Goal: Task Accomplishment & Management: Manage account settings

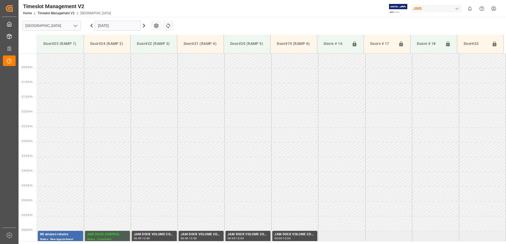
scroll to position [89, 0]
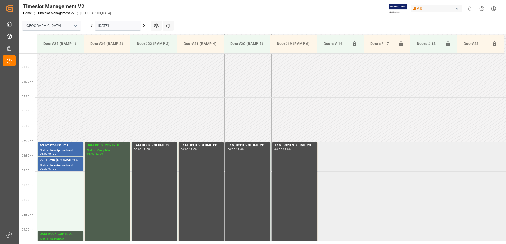
click at [126, 25] on input "[DATE]" at bounding box center [118, 26] width 46 height 10
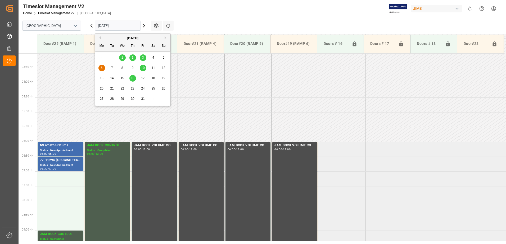
click at [122, 58] on span "1" at bounding box center [122, 58] width 2 height 4
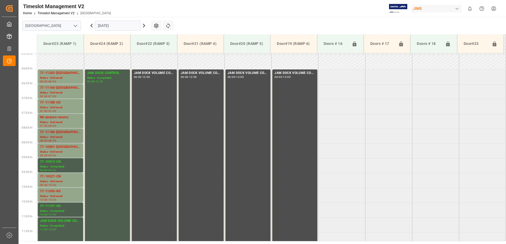
scroll to position [170, 0]
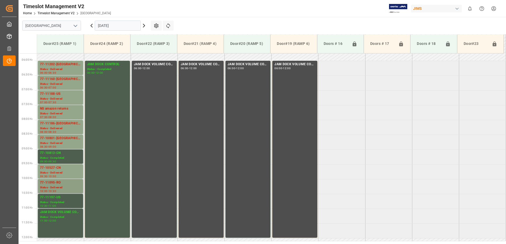
click at [52, 184] on div "77-11095-RO" at bounding box center [60, 182] width 41 height 5
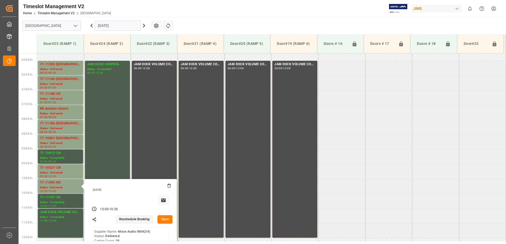
click at [165, 219] on button "Open" at bounding box center [164, 220] width 15 height 8
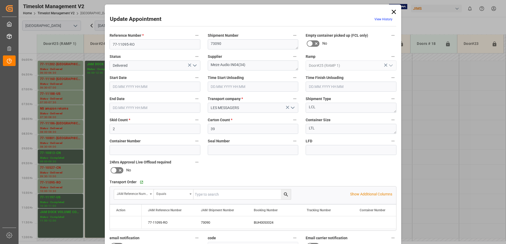
type input "01.10.2025 10:00"
type input "01.10.2025 09:30"
type input "01.10.2025 09:45"
type input "01.10.2025 10:30"
type input "30.09.2025 15:13"
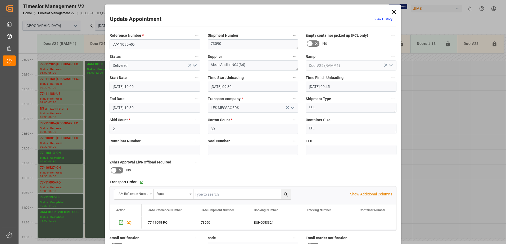
click at [193, 65] on icon "open menu" at bounding box center [195, 65] width 6 height 6
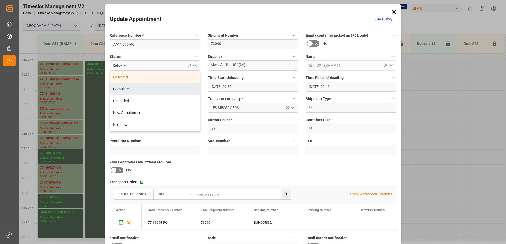
click at [156, 91] on div "Completed" at bounding box center [155, 89] width 90 height 12
type input "Completed"
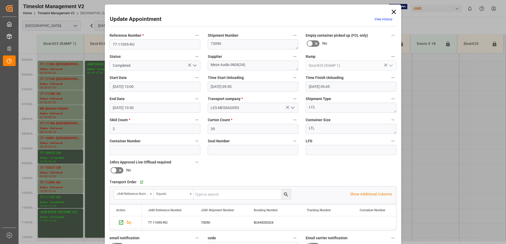
scroll to position [77, 0]
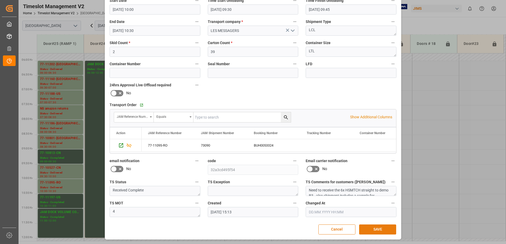
click at [376, 231] on button "SAVE" at bounding box center [377, 230] width 37 height 10
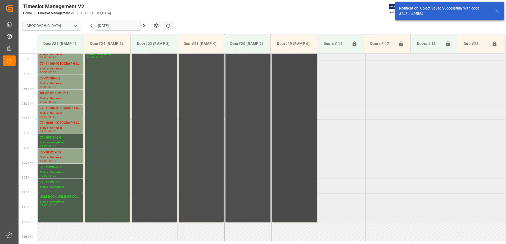
scroll to position [184, 0]
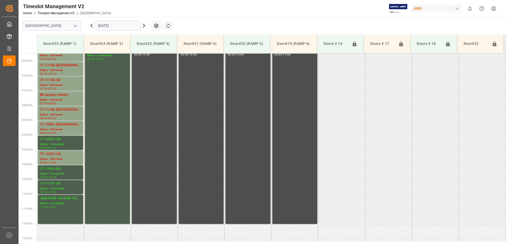
click at [143, 26] on icon at bounding box center [144, 25] width 6 height 6
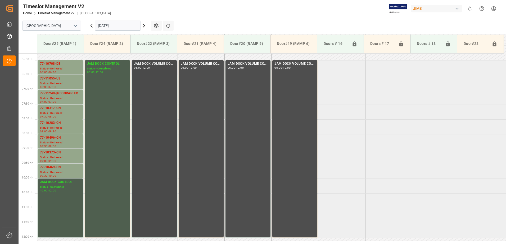
scroll to position [171, 0]
click at [61, 79] on div "77-11055-US" at bounding box center [60, 78] width 41 height 5
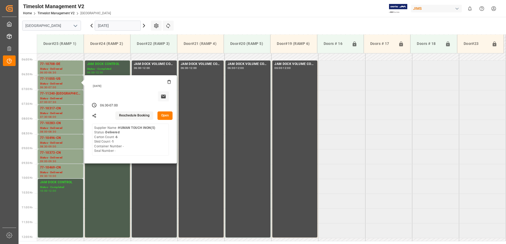
click at [165, 115] on button "Open" at bounding box center [164, 116] width 15 height 8
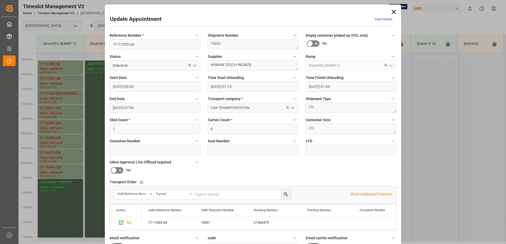
click at [193, 66] on icon "open menu" at bounding box center [195, 65] width 6 height 6
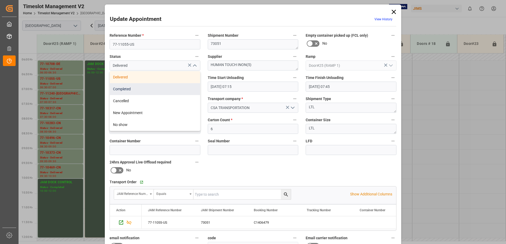
click at [152, 89] on div "Completed" at bounding box center [155, 89] width 90 height 12
type input "Completed"
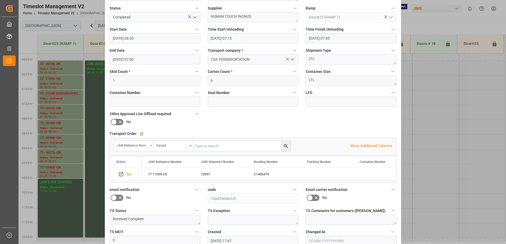
scroll to position [77, 0]
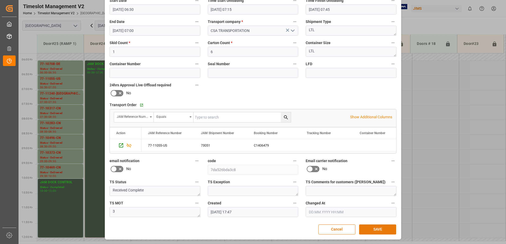
click at [371, 231] on button "SAVE" at bounding box center [377, 230] width 37 height 10
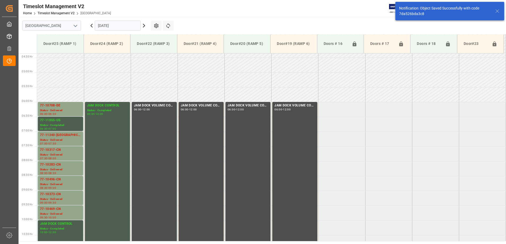
scroll to position [145, 0]
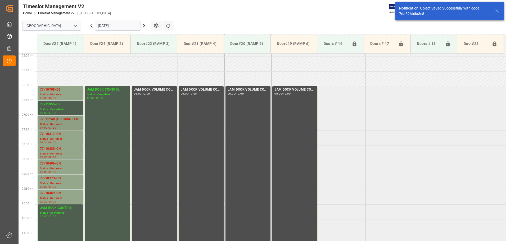
click at [52, 119] on div "77-11240-US" at bounding box center [60, 119] width 41 height 5
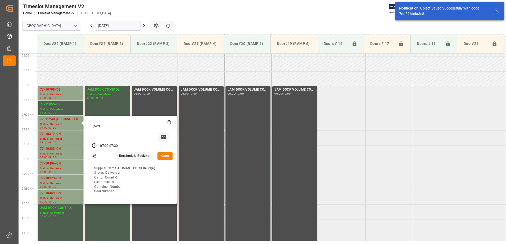
click at [165, 157] on button "Open" at bounding box center [164, 156] width 15 height 8
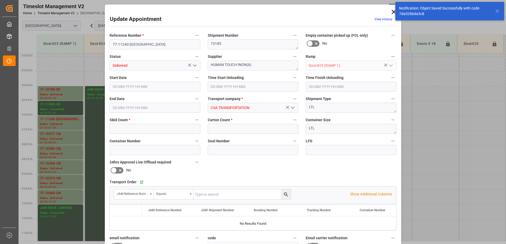
type input "4"
type input "6"
type input "02.10.2025 07:00"
type input "02.10.2025 07:15"
type input "02.10.2025 07:45"
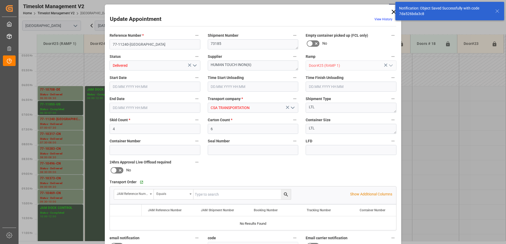
type input "02.10.2025 07:30"
type input "30.09.2025 17:47"
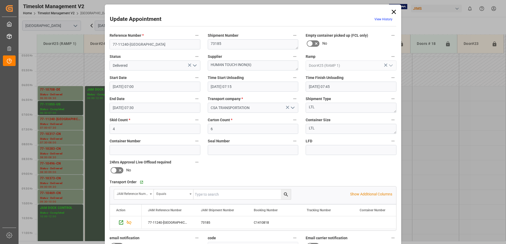
click at [193, 65] on icon "open menu" at bounding box center [195, 65] width 6 height 6
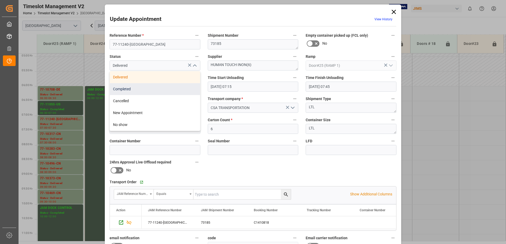
click at [161, 90] on div "Completed" at bounding box center [155, 89] width 90 height 12
type input "Completed"
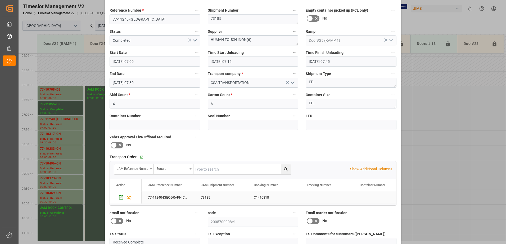
scroll to position [77, 0]
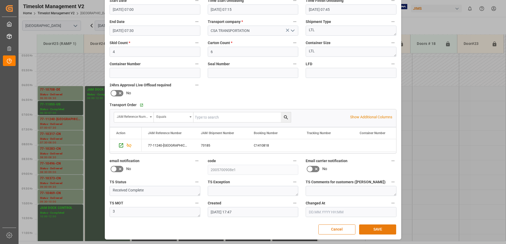
click at [383, 231] on button "SAVE" at bounding box center [377, 230] width 37 height 10
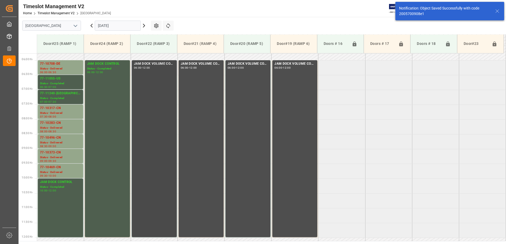
scroll to position [175, 0]
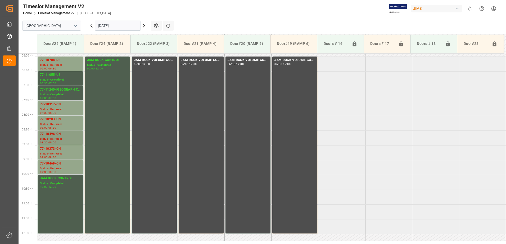
click at [61, 137] on div "Status - Delivered" at bounding box center [60, 139] width 41 height 4
click at [56, 165] on div "77-10469-CN" at bounding box center [60, 163] width 41 height 5
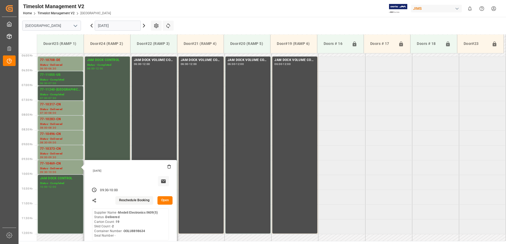
click at [164, 201] on button "Open" at bounding box center [164, 201] width 15 height 8
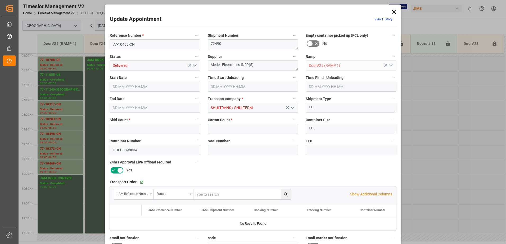
type input "2"
type input "19"
type input "02.10.2025 09:30"
type input "02.10.2025 10:30"
type input "02.10.2025 10:45"
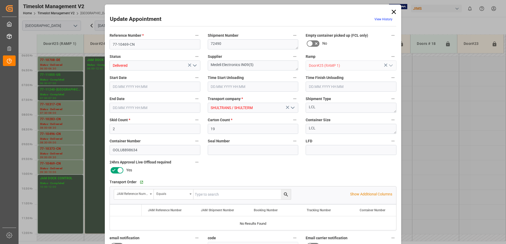
type input "02.10.2025 10:00"
type input "01.10.2025 12:01"
click at [193, 65] on icon "open menu" at bounding box center [195, 65] width 6 height 6
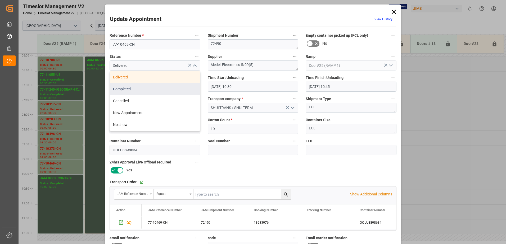
click at [148, 89] on div "Completed" at bounding box center [155, 89] width 90 height 12
type input "Completed"
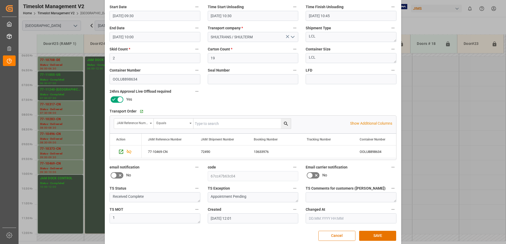
scroll to position [77, 0]
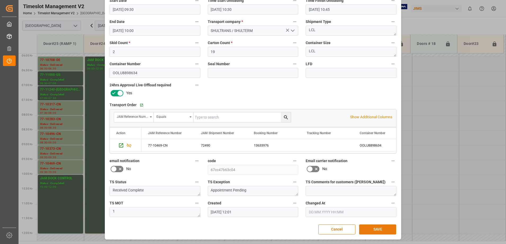
click at [374, 230] on button "SAVE" at bounding box center [377, 230] width 37 height 10
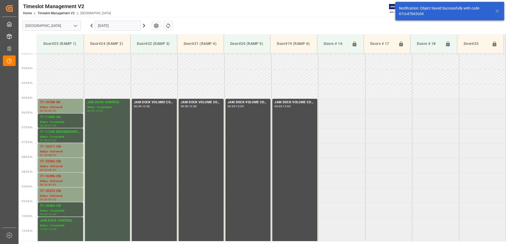
scroll to position [234, 0]
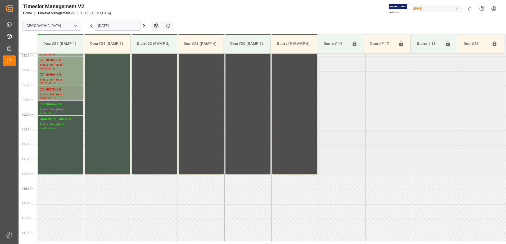
click at [58, 92] on div "77-10373-CN" at bounding box center [60, 89] width 41 height 5
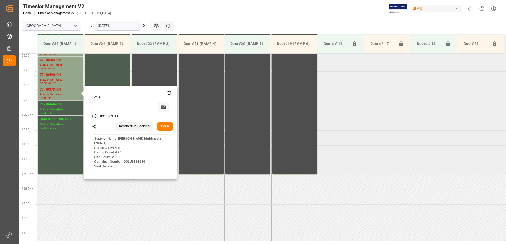
click at [169, 128] on button "Open" at bounding box center [164, 126] width 15 height 8
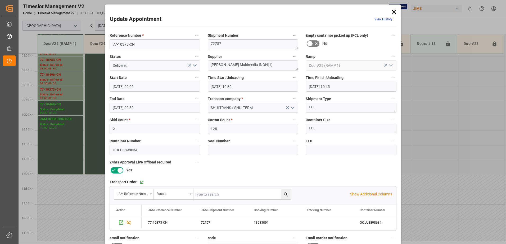
click at [193, 65] on icon "open menu" at bounding box center [195, 65] width 6 height 6
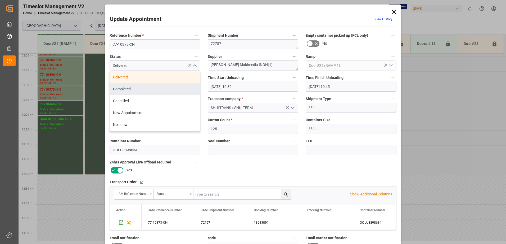
click at [151, 92] on div "Completed" at bounding box center [155, 89] width 90 height 12
type input "Completed"
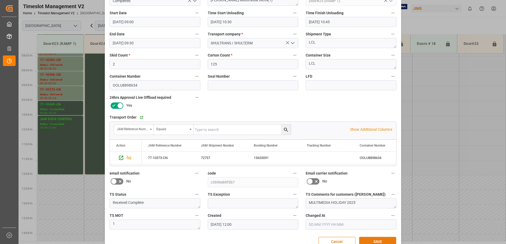
scroll to position [77, 0]
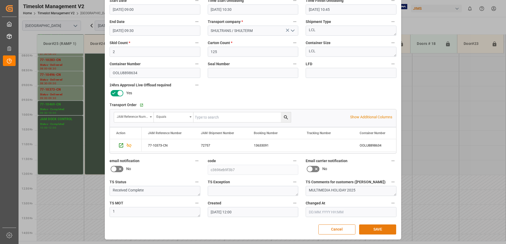
click at [378, 231] on button "SAVE" at bounding box center [377, 230] width 37 height 10
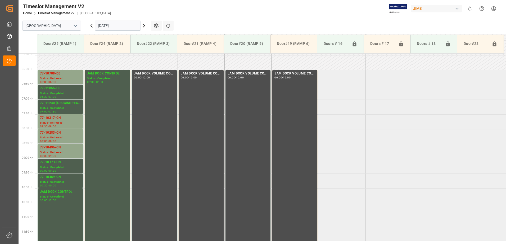
scroll to position [155, 0]
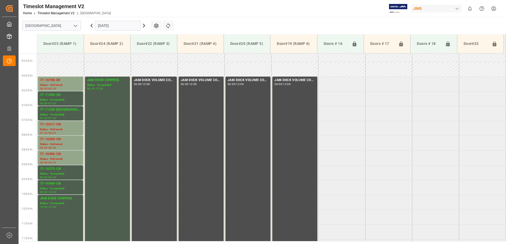
click at [146, 25] on icon at bounding box center [144, 25] width 6 height 6
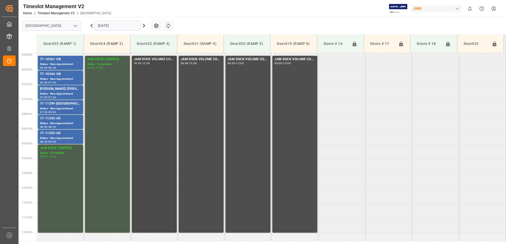
scroll to position [174, 0]
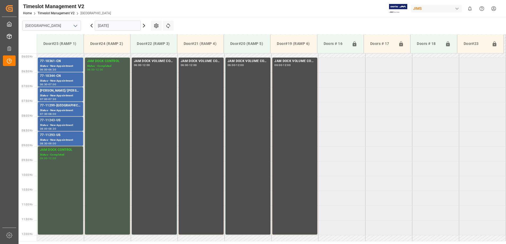
click at [50, 123] on div "77-11243-US" at bounding box center [60, 120] width 41 height 5
click at [55, 138] on div "Status - New Appointment" at bounding box center [60, 140] width 41 height 4
click at [60, 107] on div "77-11299-US" at bounding box center [60, 105] width 41 height 5
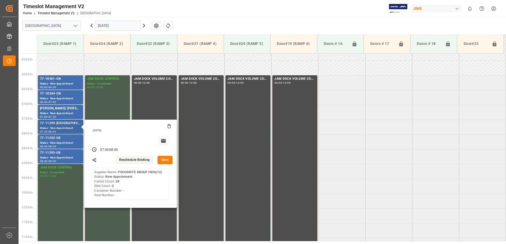
scroll to position [147, 0]
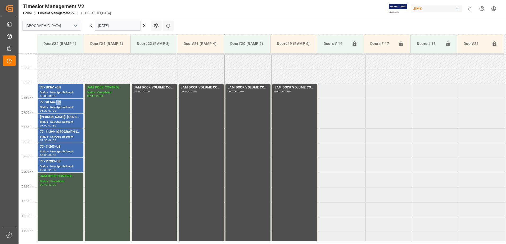
click at [56, 104] on div "77-10344-CN" at bounding box center [60, 102] width 41 height 5
click at [53, 88] on div "77-10361-CN" at bounding box center [60, 87] width 41 height 5
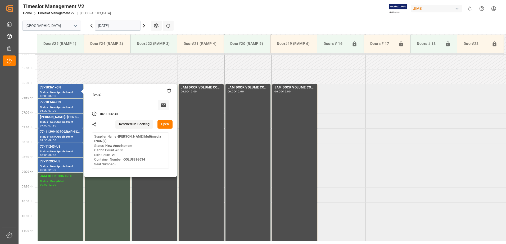
click at [256, 28] on main "Montreal 03.10.2025 Settings Refresh Time Slots Door#25 (RAMP 1) Door#24 (RAMP …" at bounding box center [262, 129] width 486 height 225
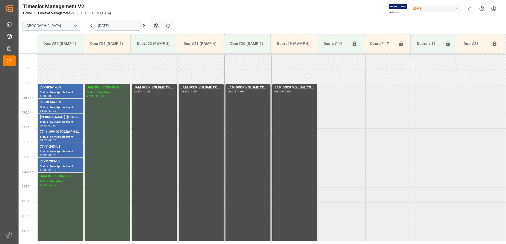
click at [133, 25] on input "03.10.2025" at bounding box center [118, 26] width 46 height 10
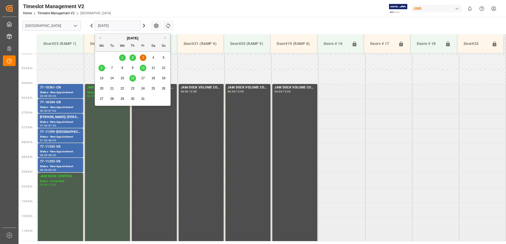
click at [101, 67] on span "6" at bounding box center [102, 68] width 2 height 4
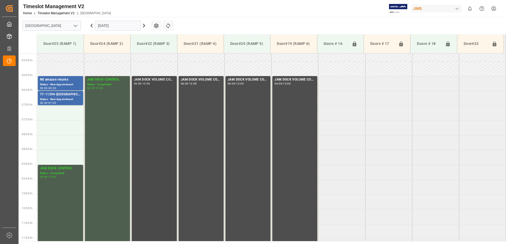
scroll to position [155, 0]
click at [120, 26] on input "06.10.2025" at bounding box center [118, 26] width 46 height 10
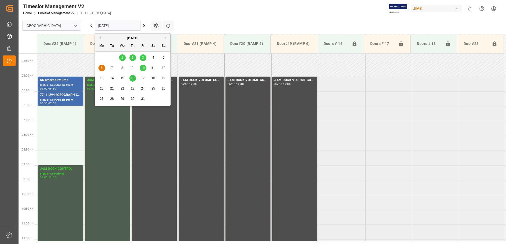
click at [143, 58] on span "3" at bounding box center [143, 58] width 2 height 4
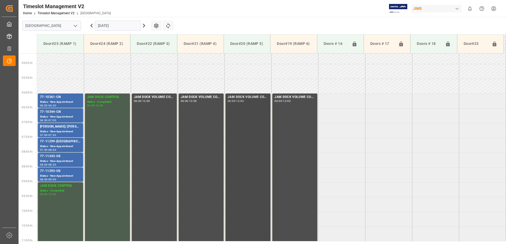
scroll to position [147, 0]
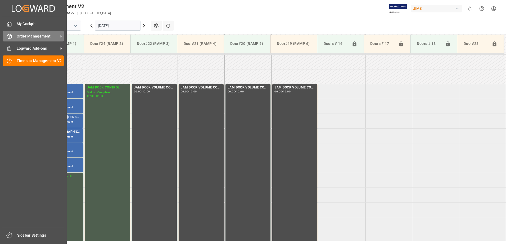
click at [10, 37] on icon at bounding box center [9, 36] width 5 height 5
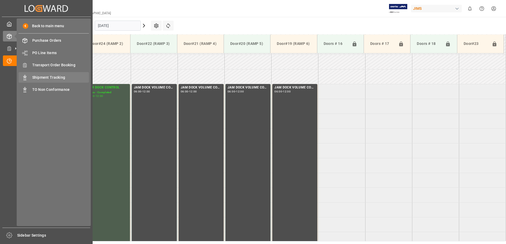
click at [43, 79] on span "Shipment Tracking" at bounding box center [60, 78] width 57 height 6
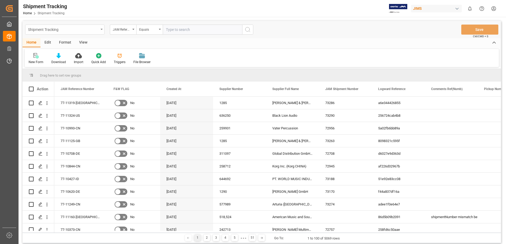
click at [102, 29] on icon "open menu" at bounding box center [102, 29] width 2 height 1
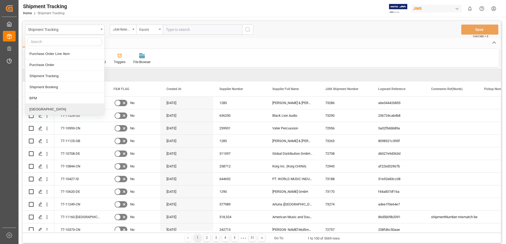
click at [39, 108] on div "Montreal" at bounding box center [64, 109] width 79 height 11
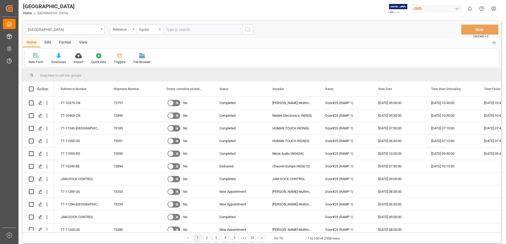
click at [83, 42] on div "View" at bounding box center [83, 42] width 16 height 9
click at [33, 58] on icon at bounding box center [33, 55] width 5 height 5
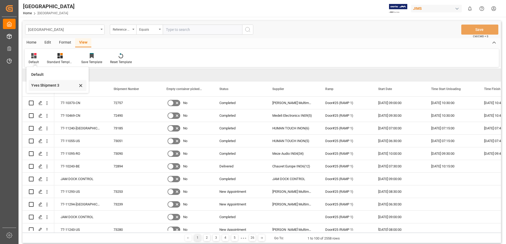
click at [45, 85] on div "Yves Shipment 3" at bounding box center [54, 86] width 46 height 6
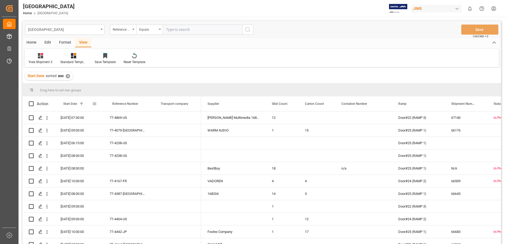
click at [94, 104] on span at bounding box center [94, 104] width 5 height 5
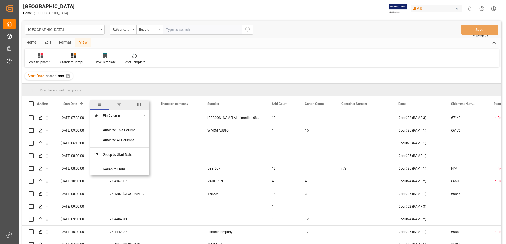
click at [119, 103] on span "filter" at bounding box center [119, 104] width 5 height 5
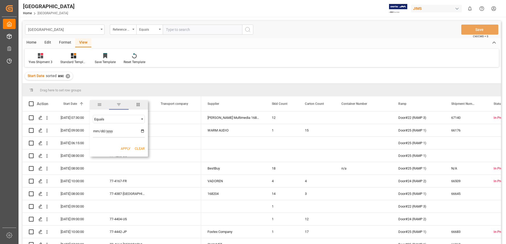
click at [142, 131] on input "date" at bounding box center [119, 132] width 52 height 11
type input "2025-10-03"
click at [124, 149] on button "Apply" at bounding box center [126, 148] width 10 height 5
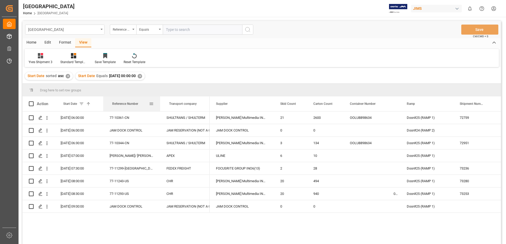
drag, startPoint x: 151, startPoint y: 108, endPoint x: 160, endPoint y: 108, distance: 8.5
click at [160, 108] on div at bounding box center [160, 104] width 2 height 15
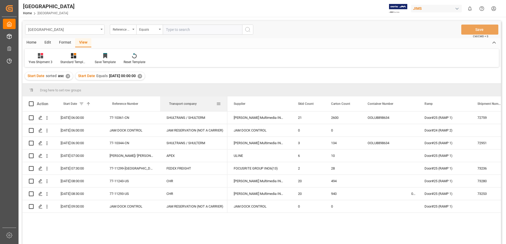
drag, startPoint x: 208, startPoint y: 105, endPoint x: 226, endPoint y: 107, distance: 17.9
click at [226, 107] on div at bounding box center [227, 104] width 2 height 15
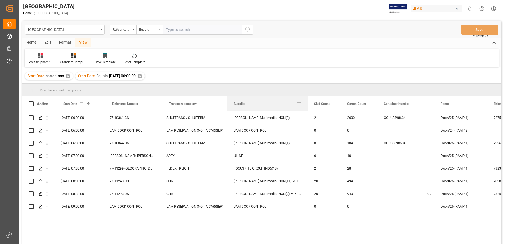
drag, startPoint x: 291, startPoint y: 105, endPoint x: 307, endPoint y: 109, distance: 16.5
click at [307, 109] on div at bounding box center [308, 104] width 2 height 15
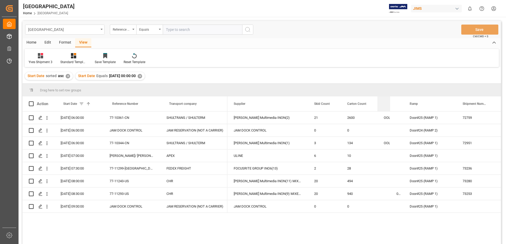
drag, startPoint x: 420, startPoint y: 104, endPoint x: 387, endPoint y: 107, distance: 33.5
click at [387, 107] on div "Container Number" at bounding box center [383, 104] width 13 height 15
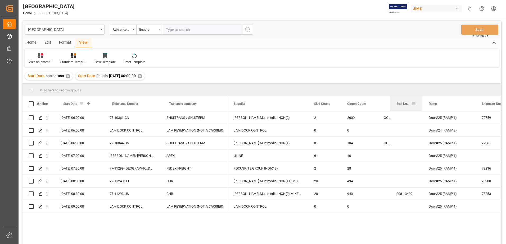
drag, startPoint x: 403, startPoint y: 104, endPoint x: 422, endPoint y: 106, distance: 19.1
click at [422, 106] on div at bounding box center [422, 104] width 2 height 15
click at [387, 104] on div "Container Number" at bounding box center [383, 104] width 13 height 15
drag, startPoint x: 421, startPoint y: 104, endPoint x: 425, endPoint y: 104, distance: 4.0
click at [425, 104] on div at bounding box center [426, 104] width 2 height 15
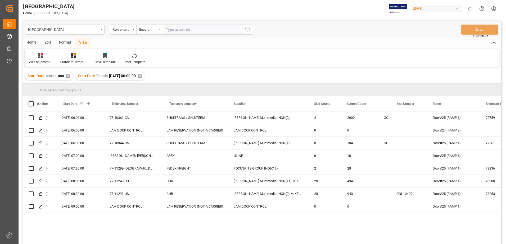
click at [31, 103] on span at bounding box center [31, 104] width 5 height 5
click at [33, 102] on input "checkbox" at bounding box center [33, 102] width 0 height 0
checkbox input "true"
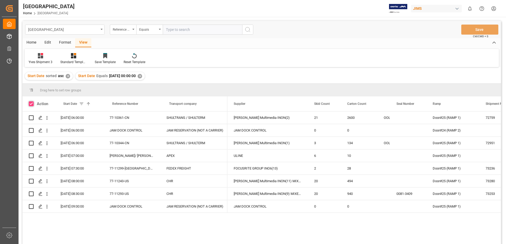
checkbox input "true"
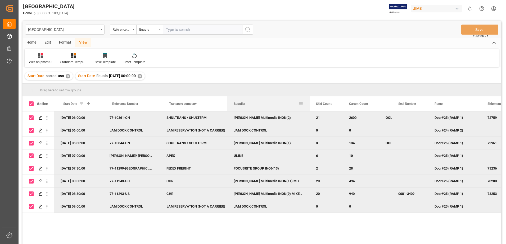
click at [309, 105] on div at bounding box center [309, 104] width 2 height 15
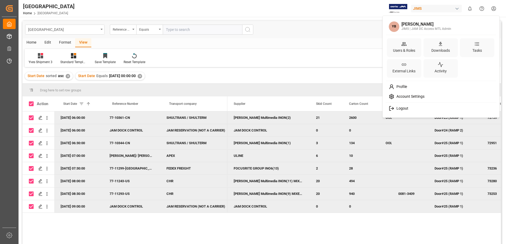
click at [494, 9] on html "Created by potrace 1.15, written by Peter Selinger 2001-2017 Created by potrace…" at bounding box center [253, 122] width 506 height 244
click at [409, 108] on div "Logout" at bounding box center [441, 109] width 108 height 10
